Goal: Transaction & Acquisition: Purchase product/service

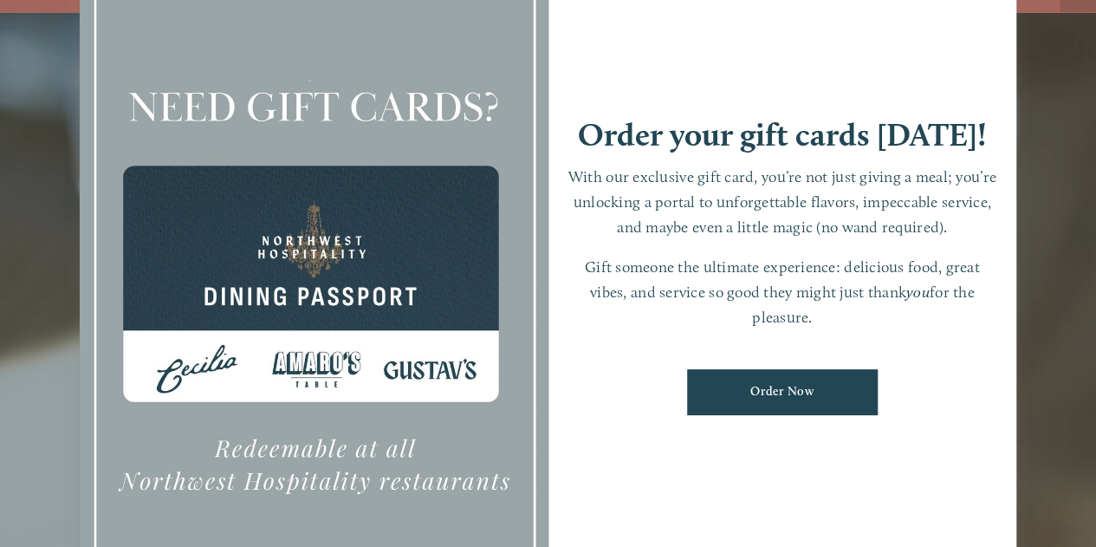
scroll to position [36, 0]
click at [835, 389] on link "Order Now" at bounding box center [782, 392] width 191 height 46
click at [49, 321] on div at bounding box center [548, 273] width 1096 height 547
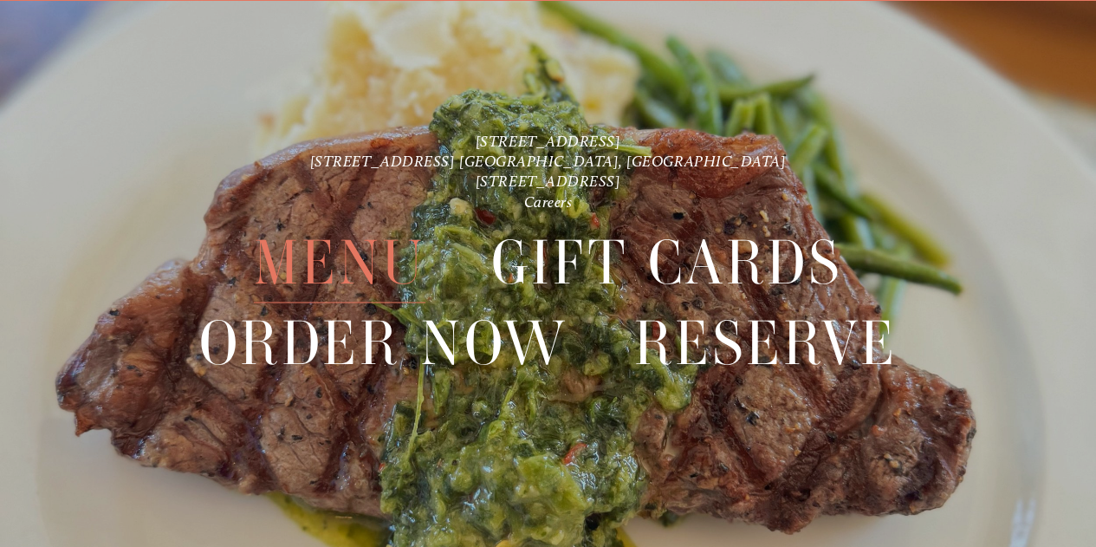
click at [329, 258] on span "Menu" at bounding box center [340, 263] width 172 height 80
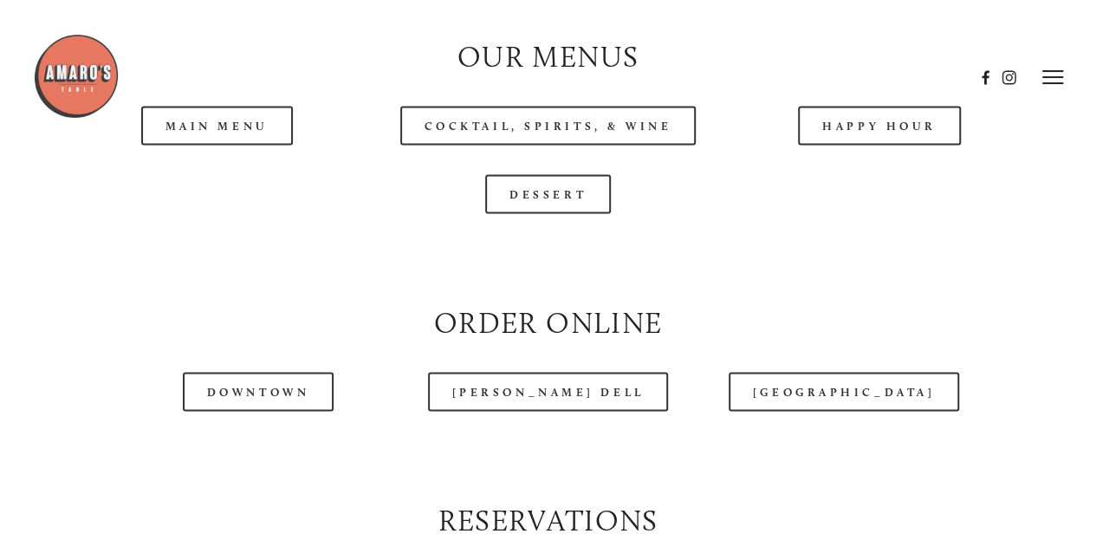
scroll to position [1560, 0]
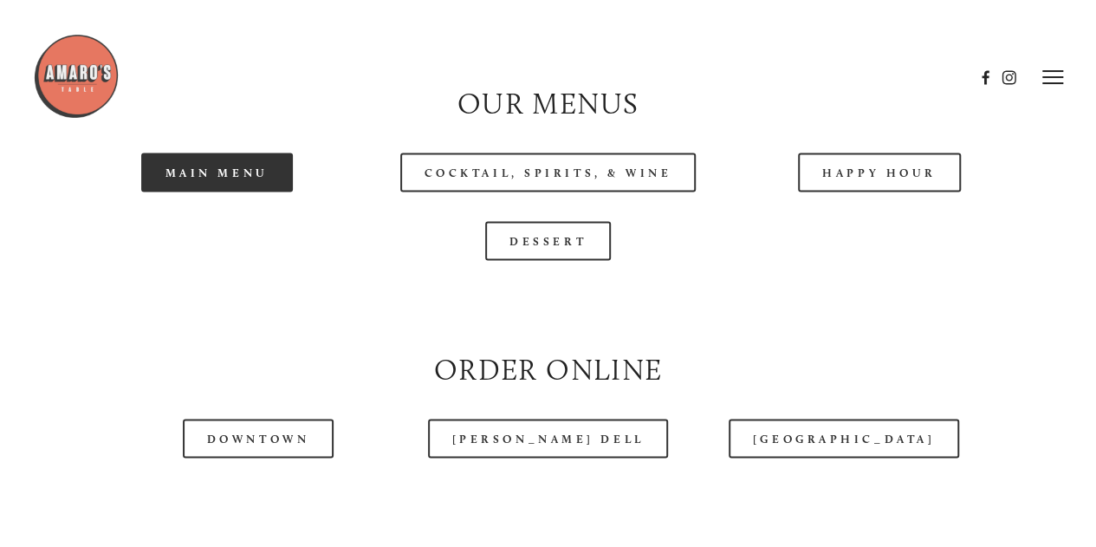
click at [242, 192] on link "Main Menu" at bounding box center [217, 172] width 152 height 39
